Goal: Task Accomplishment & Management: Complete application form

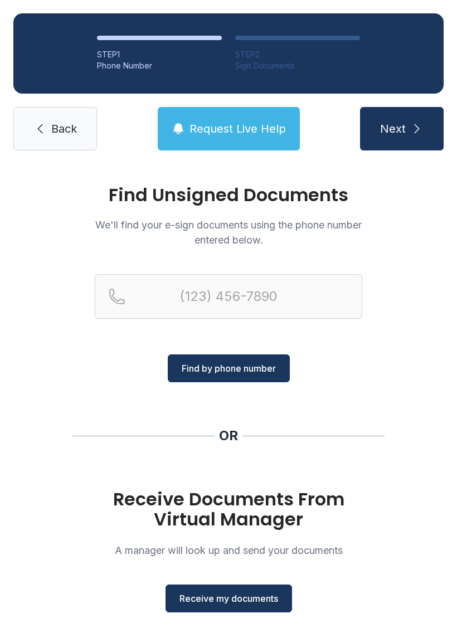
click at [229, 606] on button "Receive my documents" at bounding box center [228, 598] width 126 height 28
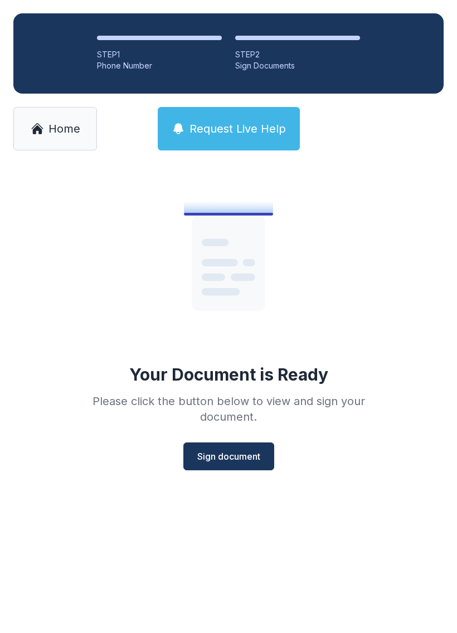
click at [255, 457] on span "Sign document" at bounding box center [228, 455] width 63 height 13
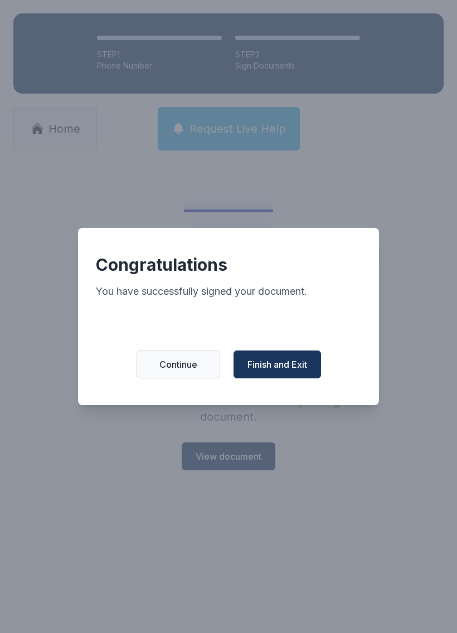
click at [284, 369] on span "Finish and Exit" at bounding box center [277, 364] width 60 height 13
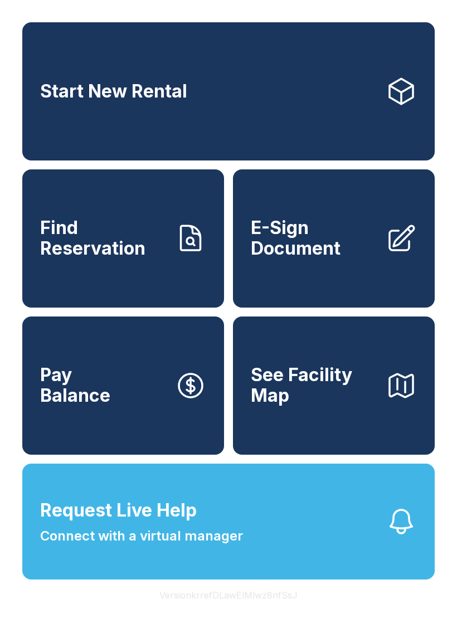
click at [333, 258] on span "E-Sign Document" at bounding box center [314, 238] width 126 height 41
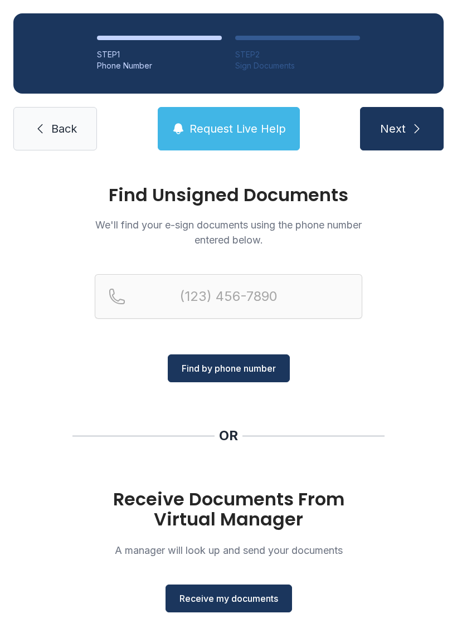
click at [251, 603] on span "Receive my documents" at bounding box center [228, 598] width 99 height 13
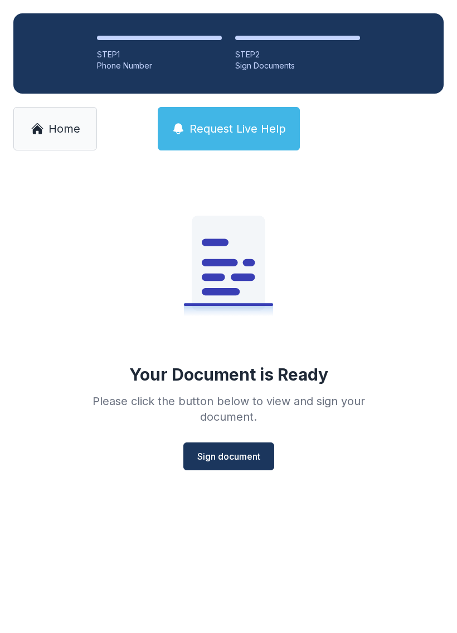
click at [234, 449] on span "Sign document" at bounding box center [228, 455] width 63 height 13
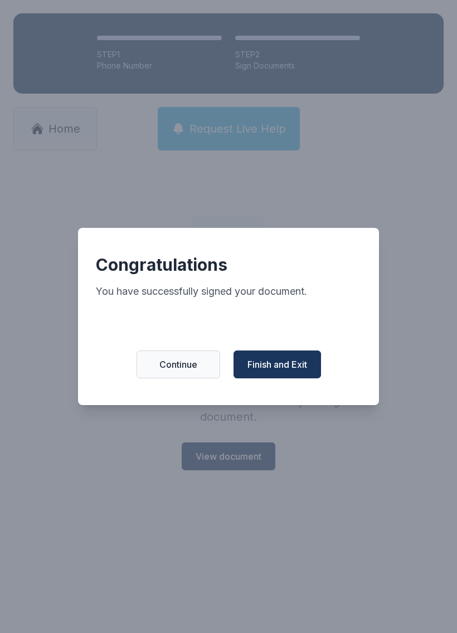
click at [289, 366] on span "Finish and Exit" at bounding box center [277, 364] width 60 height 13
